Goal: Task Accomplishment & Management: Manage account settings

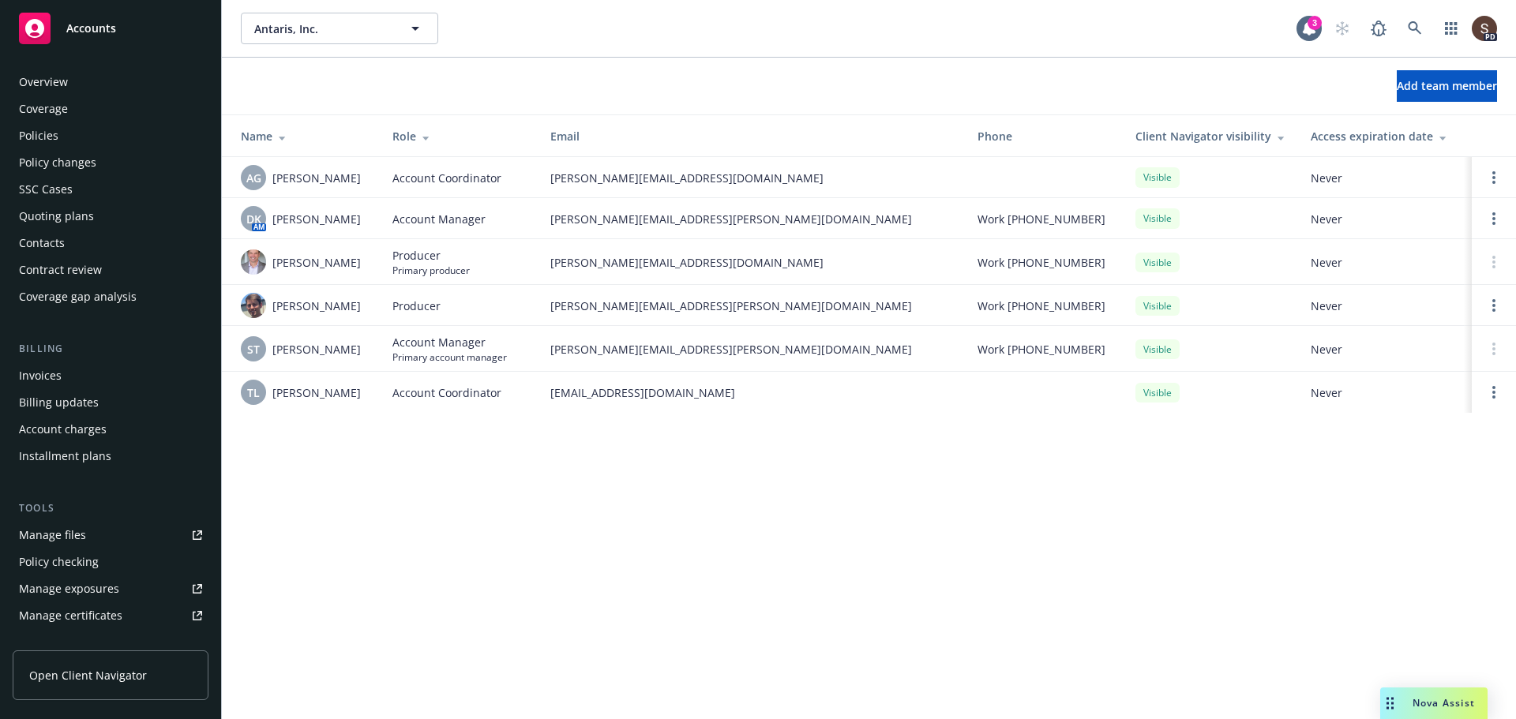
scroll to position [363, 0]
